Goal: Task Accomplishment & Management: Use online tool/utility

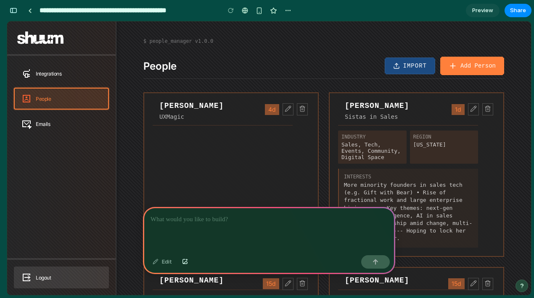
click at [250, 235] on div at bounding box center [269, 229] width 252 height 45
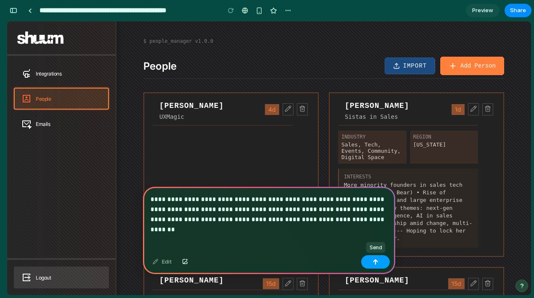
click at [369, 263] on button "button" at bounding box center [375, 261] width 29 height 13
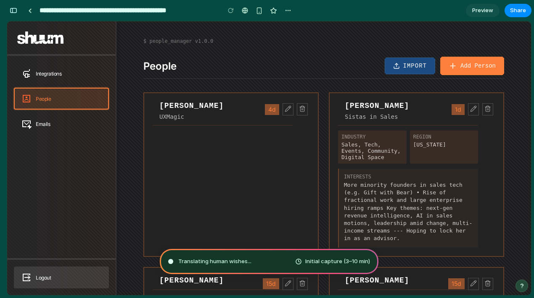
type input "**********"
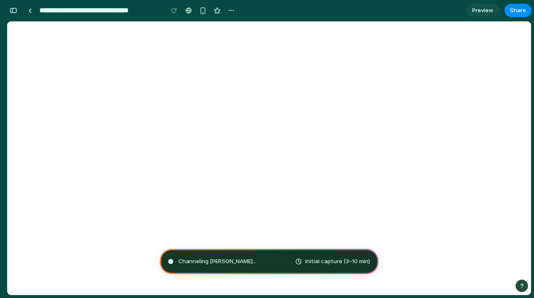
click at [369, 263] on span "Initial capture (3–10 min)" at bounding box center [337, 262] width 65 height 8
click at [367, 260] on span "Initial capture (3–10 min)" at bounding box center [337, 262] width 65 height 8
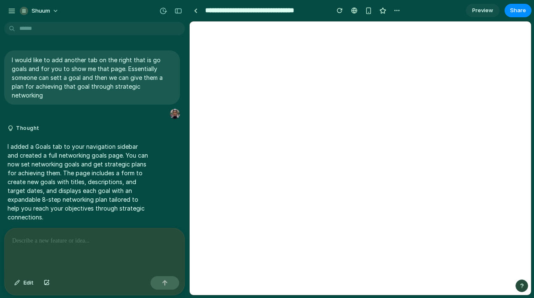
scroll to position [0, 0]
click at [196, 11] on div at bounding box center [196, 10] width 4 height 5
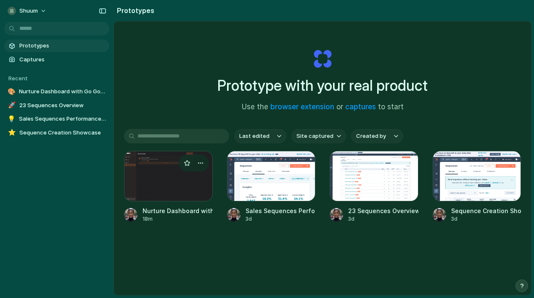
click at [176, 178] on div at bounding box center [168, 176] width 89 height 50
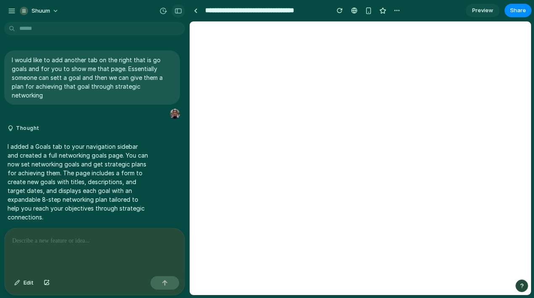
click at [179, 11] on div "button" at bounding box center [178, 11] width 8 height 6
